Goal: Navigation & Orientation: Find specific page/section

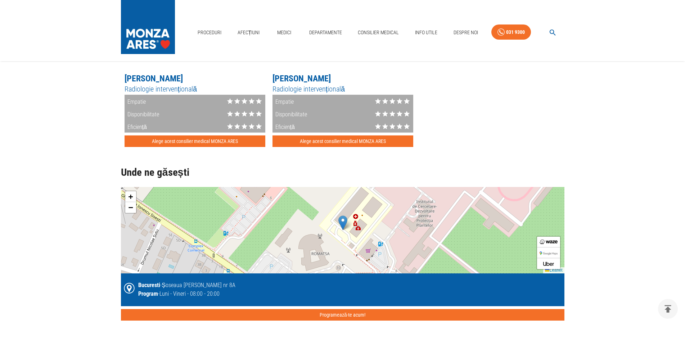
scroll to position [1286, 0]
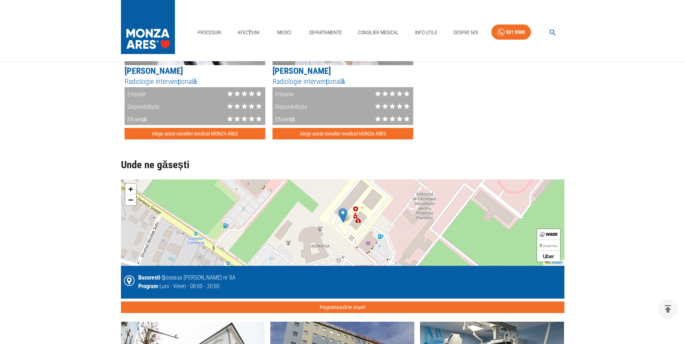
click at [367, 224] on div "+ − Leaflet" at bounding box center [343, 222] width 444 height 86
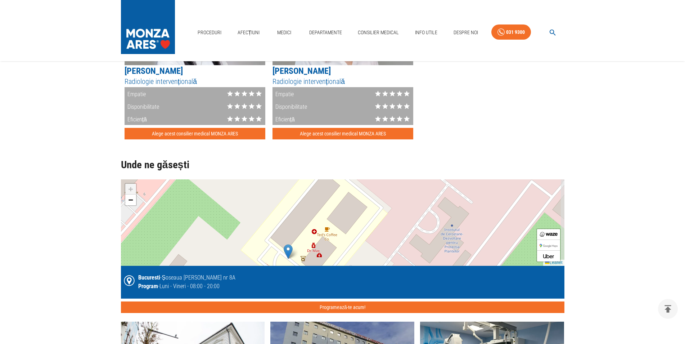
drag, startPoint x: 367, startPoint y: 223, endPoint x: 337, endPoint y: 253, distance: 42.0
click at [336, 262] on div "+ − Leaflet" at bounding box center [343, 222] width 444 height 86
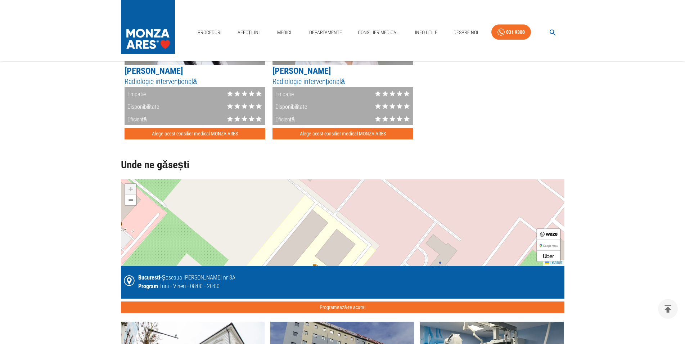
drag, startPoint x: 356, startPoint y: 225, endPoint x: 343, endPoint y: 260, distance: 37.5
click at [344, 261] on div "+ − Leaflet" at bounding box center [343, 222] width 444 height 86
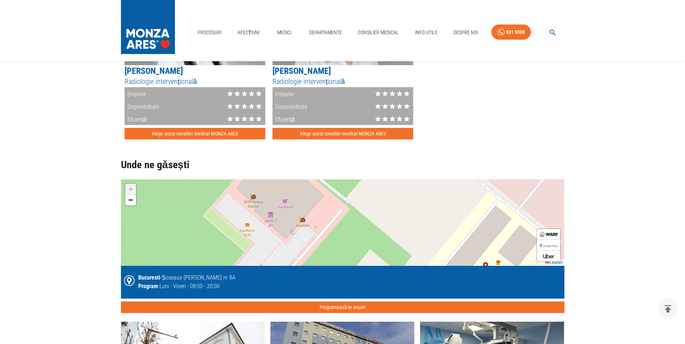
drag, startPoint x: 344, startPoint y: 238, endPoint x: 501, endPoint y: 206, distance: 160.4
click at [501, 206] on div "+ − Leaflet" at bounding box center [343, 222] width 444 height 86
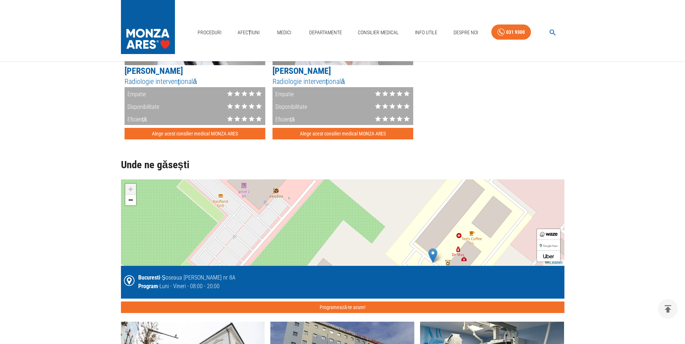
click at [500, 204] on div "+ − Leaflet" at bounding box center [343, 222] width 444 height 86
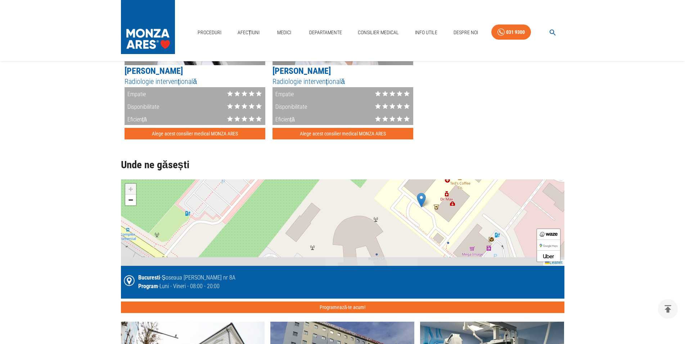
drag, startPoint x: 479, startPoint y: 233, endPoint x: 460, endPoint y: 195, distance: 41.9
click at [467, 179] on div "+ − Leaflet" at bounding box center [343, 222] width 444 height 86
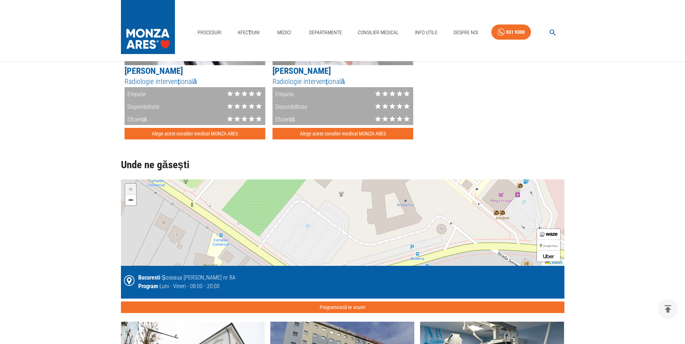
drag, startPoint x: 453, startPoint y: 211, endPoint x: 483, endPoint y: 155, distance: 63.6
click at [483, 179] on div "+ − Leaflet" at bounding box center [343, 222] width 444 height 86
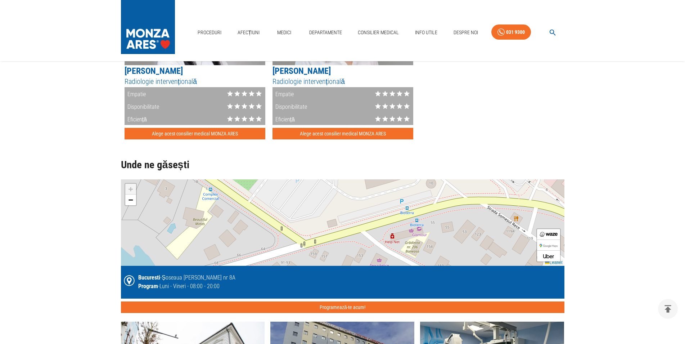
drag, startPoint x: 461, startPoint y: 218, endPoint x: 450, endPoint y: 173, distance: 46.3
click at [450, 179] on div "+ − Leaflet" at bounding box center [343, 222] width 444 height 86
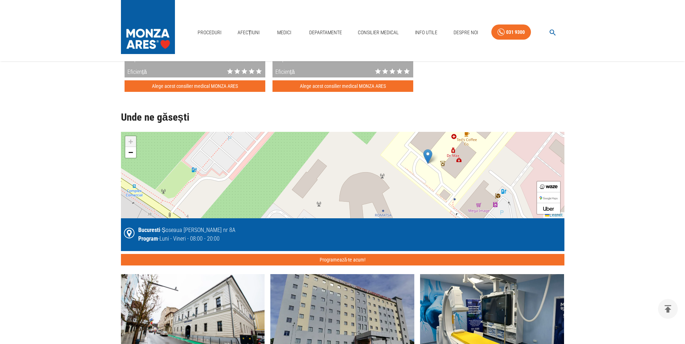
scroll to position [1337, 0]
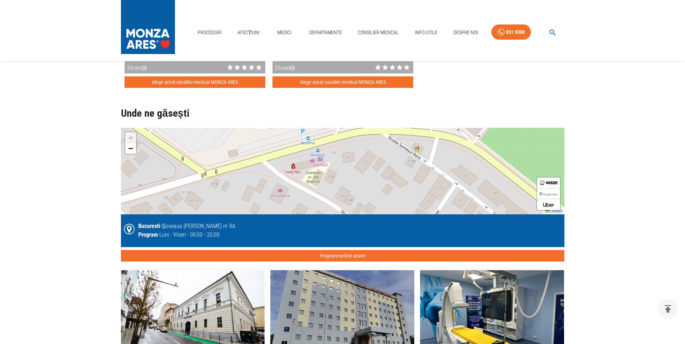
drag, startPoint x: 507, startPoint y: 243, endPoint x: 409, endPoint y: 224, distance: 99.4
click at [407, 214] on div "+ − Leaflet" at bounding box center [343, 171] width 444 height 86
drag, startPoint x: 419, startPoint y: 250, endPoint x: 421, endPoint y: 268, distance: 18.9
click at [421, 268] on div "Proceduri efectuate la MONZA ARES - Spitalul Memorial Băneasa - Bucuresti Ablaț…" at bounding box center [336, 224] width 455 height 1413
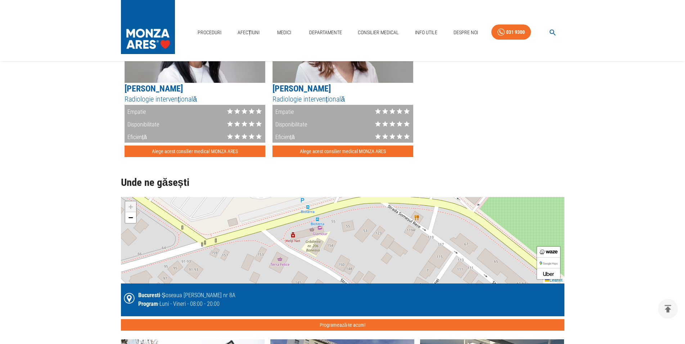
scroll to position [1264, 0]
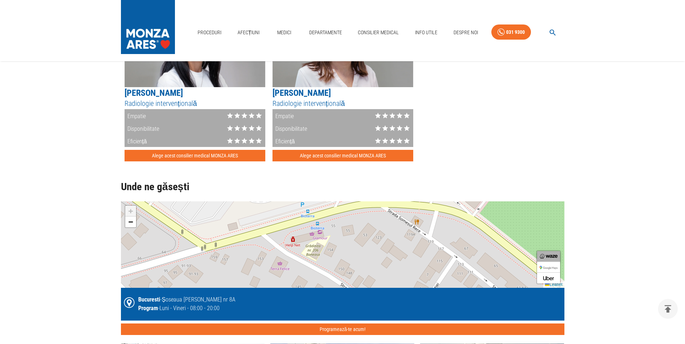
click at [551, 256] on img at bounding box center [549, 256] width 18 height 5
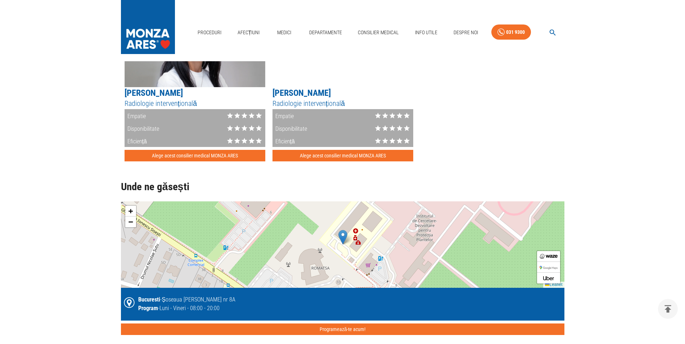
scroll to position [1264, 0]
